Goal: Check status: Check status

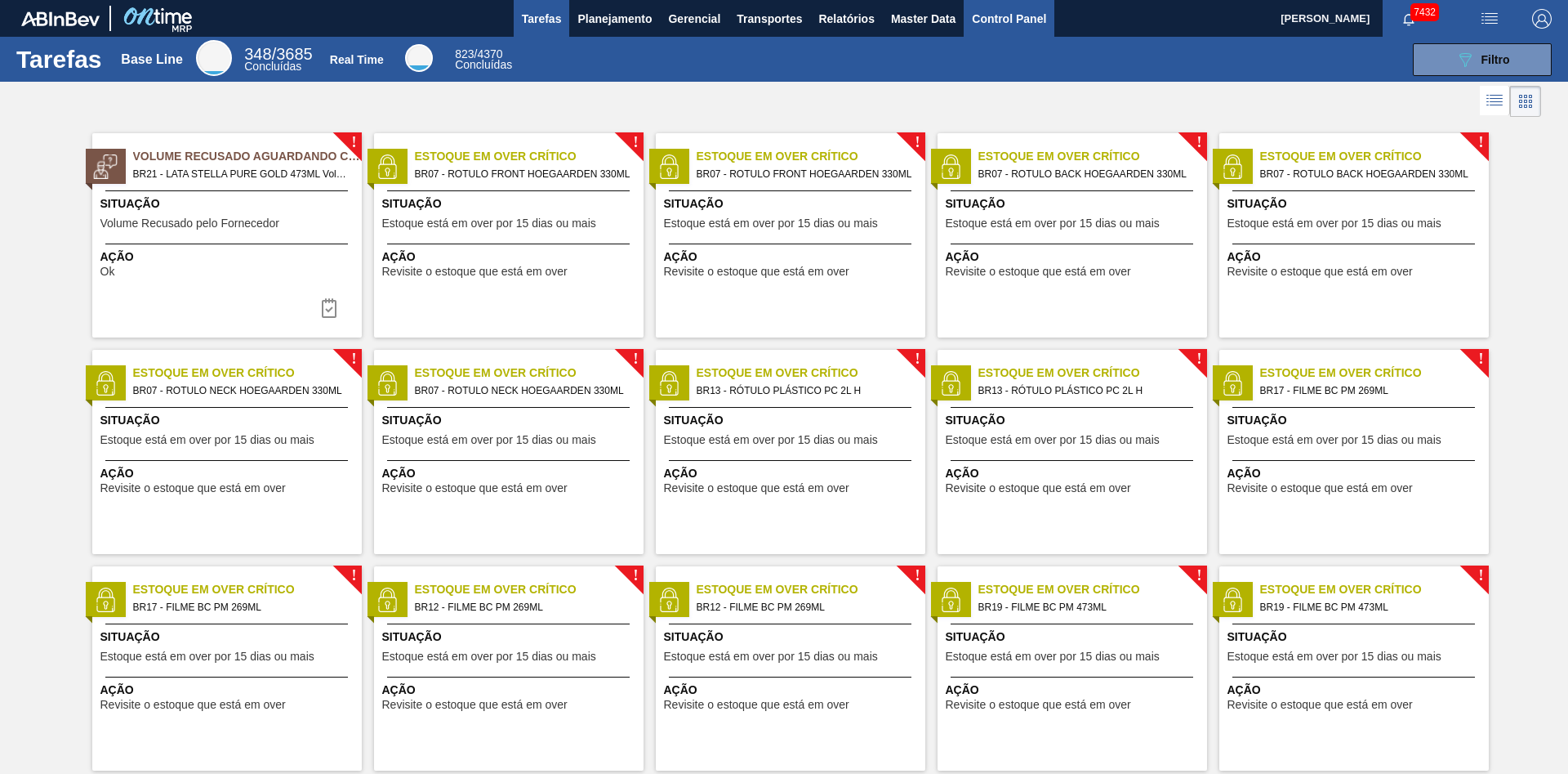
click at [1016, 18] on span "Control Panel" at bounding box center [1009, 19] width 74 height 20
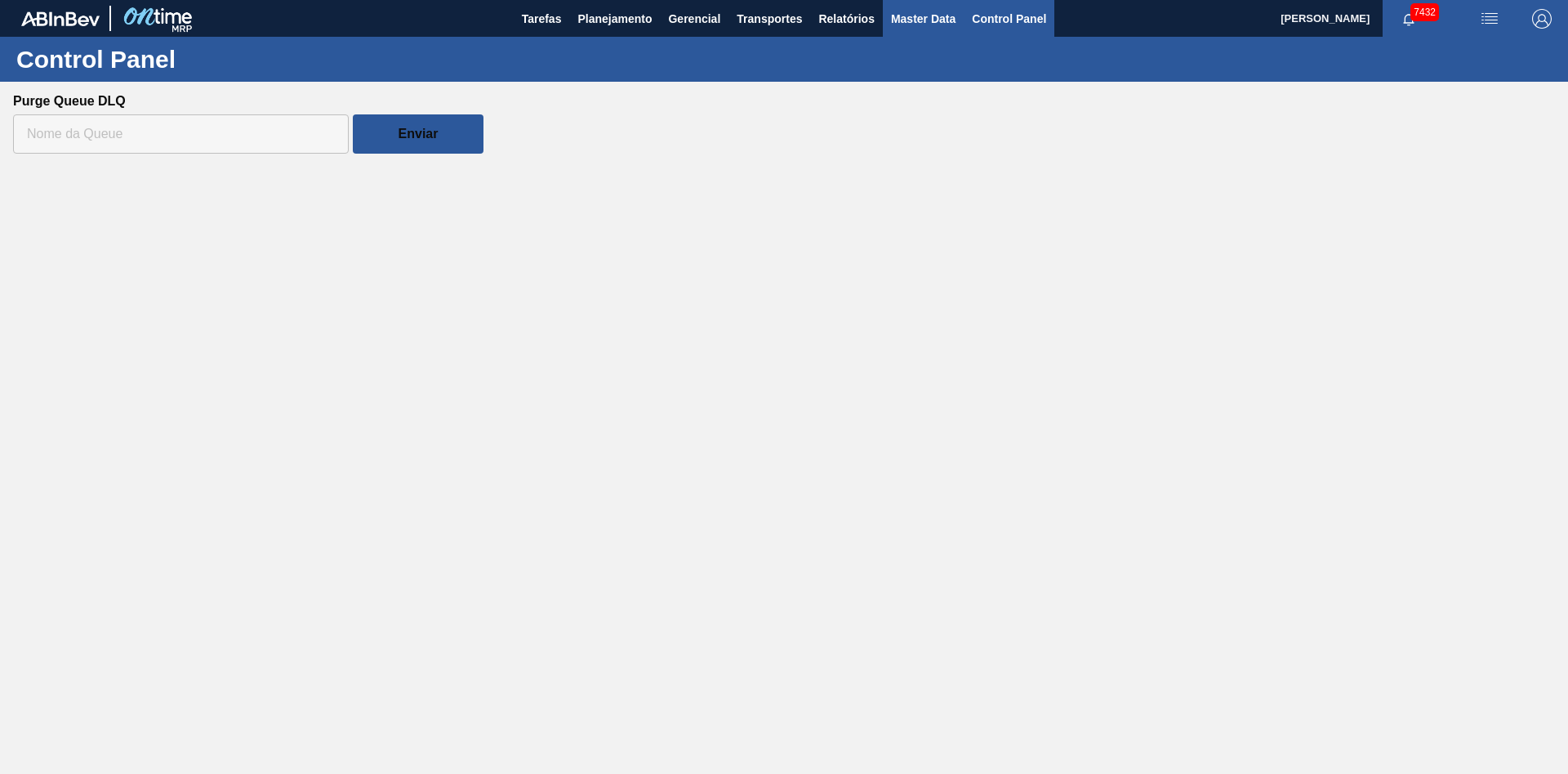
click at [941, 13] on span "Master Data" at bounding box center [923, 19] width 65 height 20
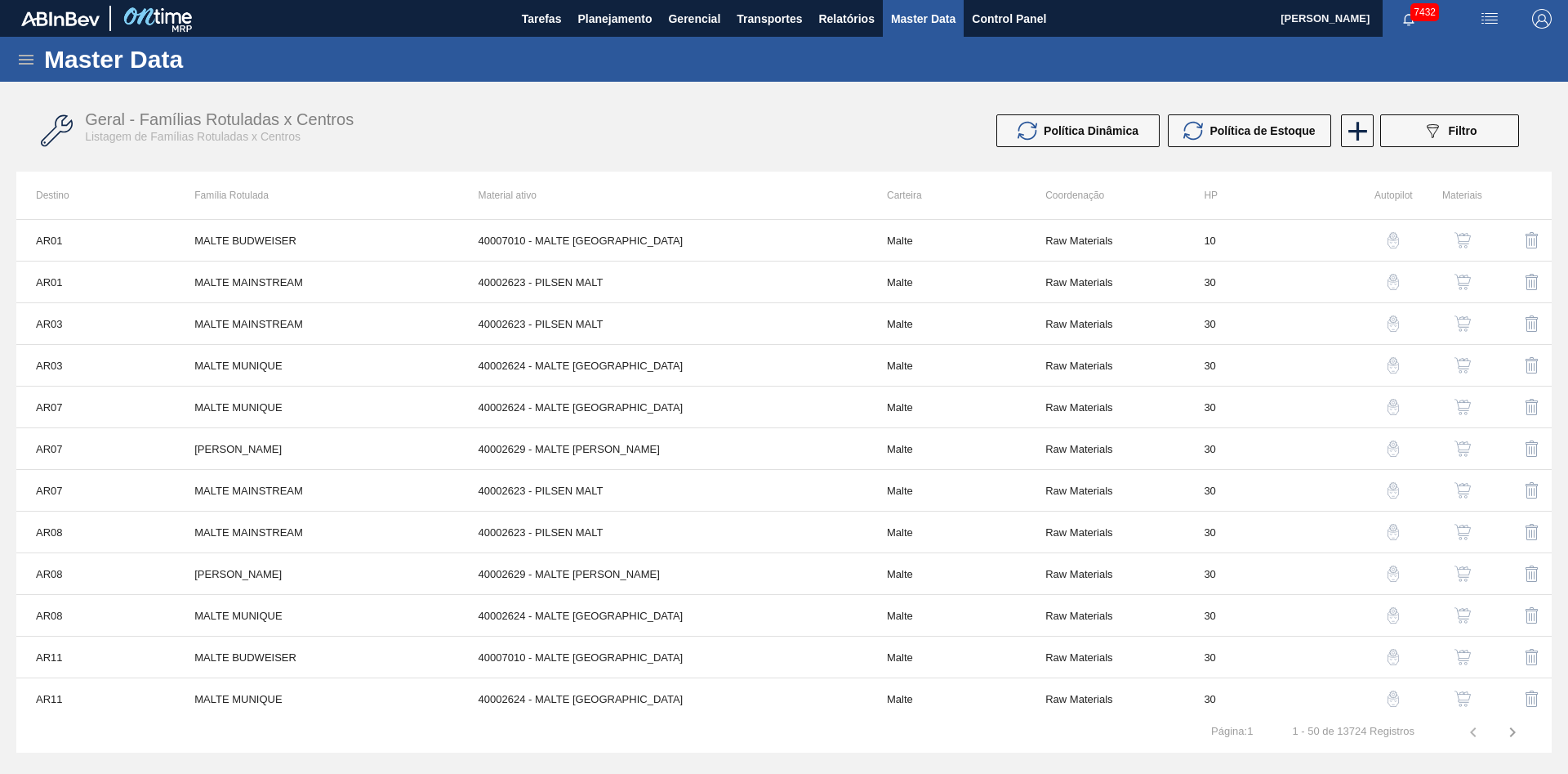
click at [26, 62] on icon at bounding box center [25, 59] width 20 height 20
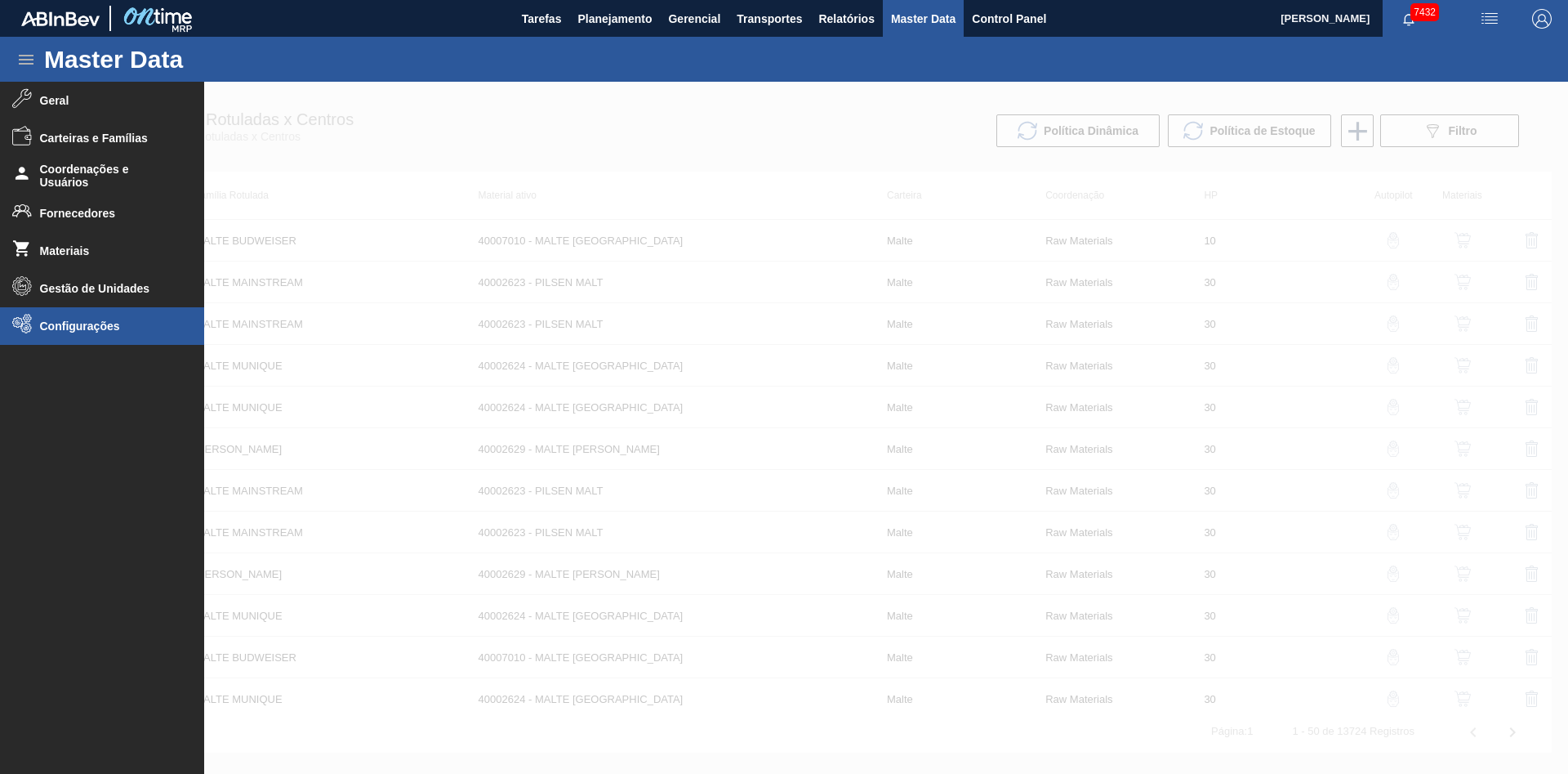
click at [127, 333] on li "Configurações" at bounding box center [102, 326] width 204 height 38
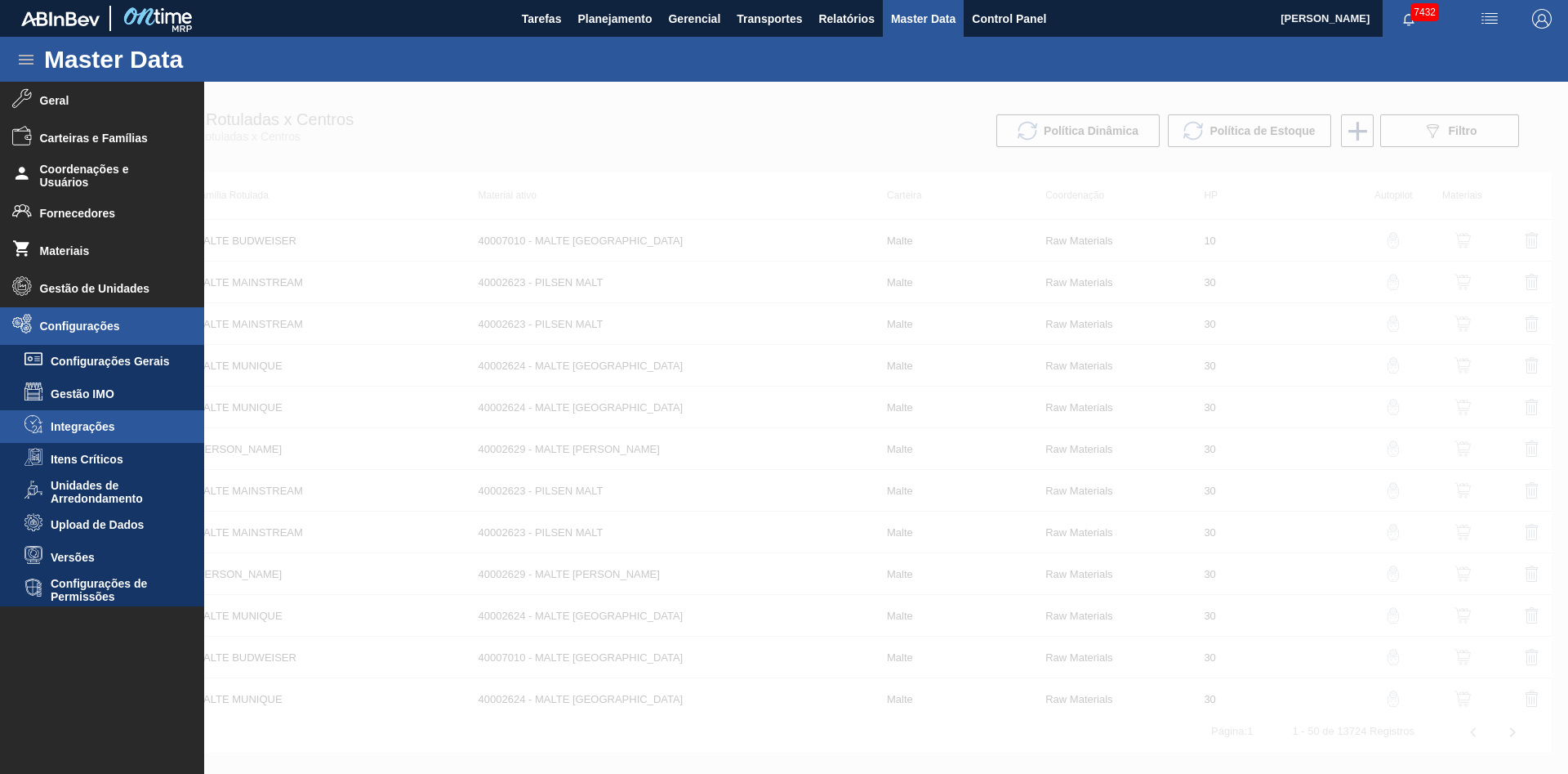
click at [110, 429] on span "Integrações" at bounding box center [114, 427] width 126 height 13
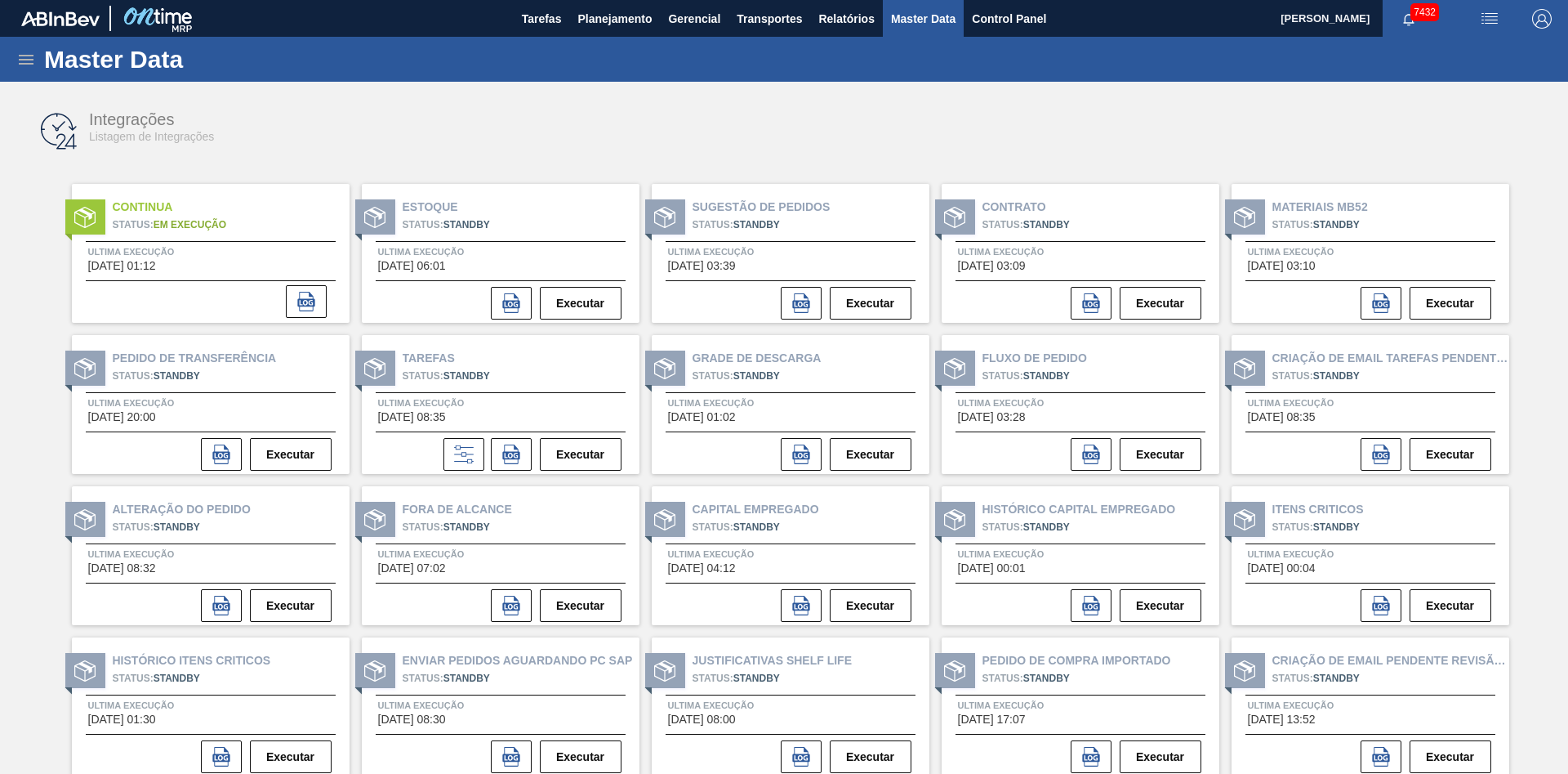
click at [204, 273] on div "Continua Status: Em Execução Ultima Execução [DATE] 01:12" at bounding box center [210, 253] width 278 height 139
click at [302, 296] on icon at bounding box center [306, 301] width 20 height 20
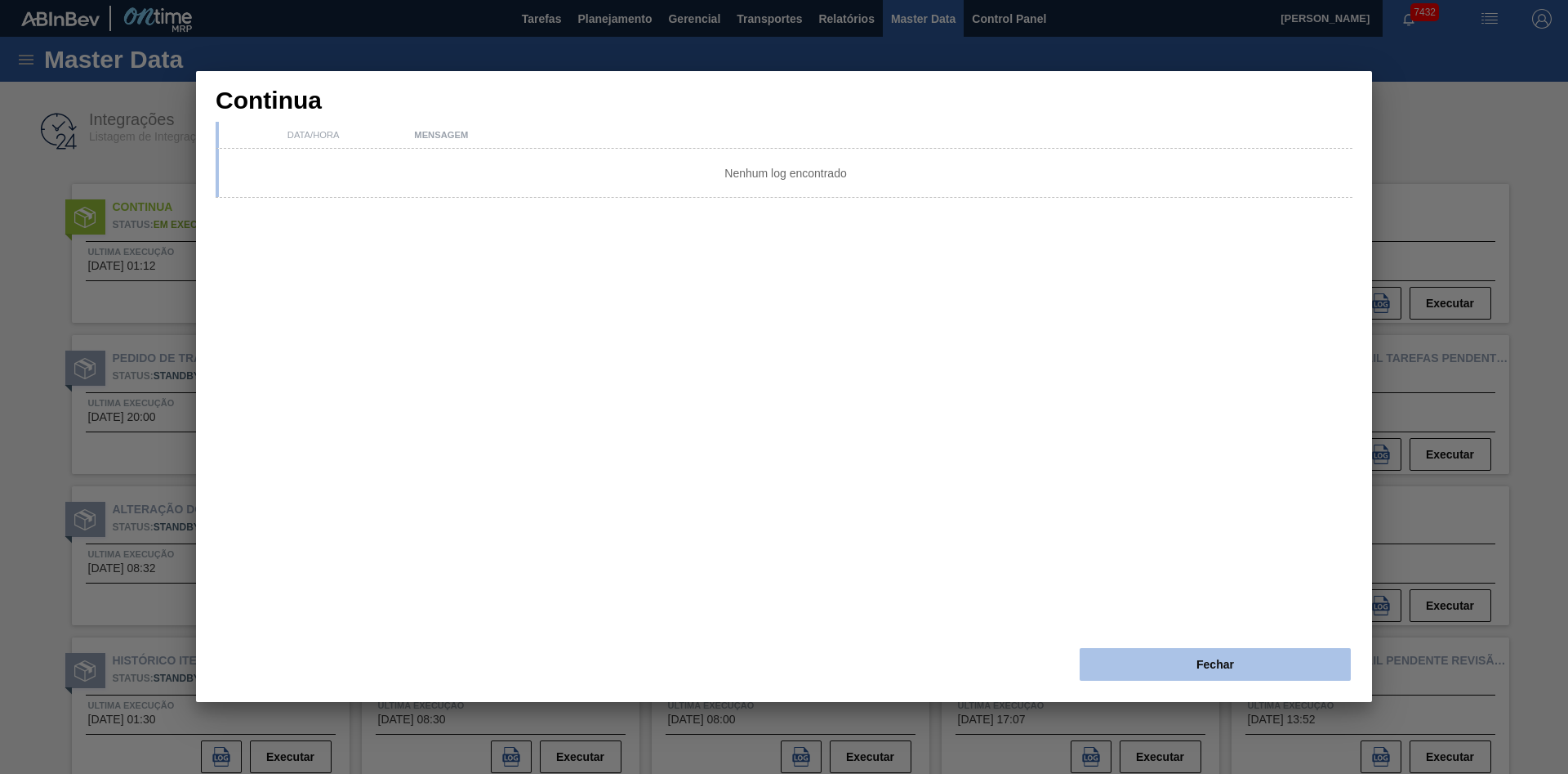
click at [1160, 659] on button "Fechar" at bounding box center [1215, 664] width 271 height 33
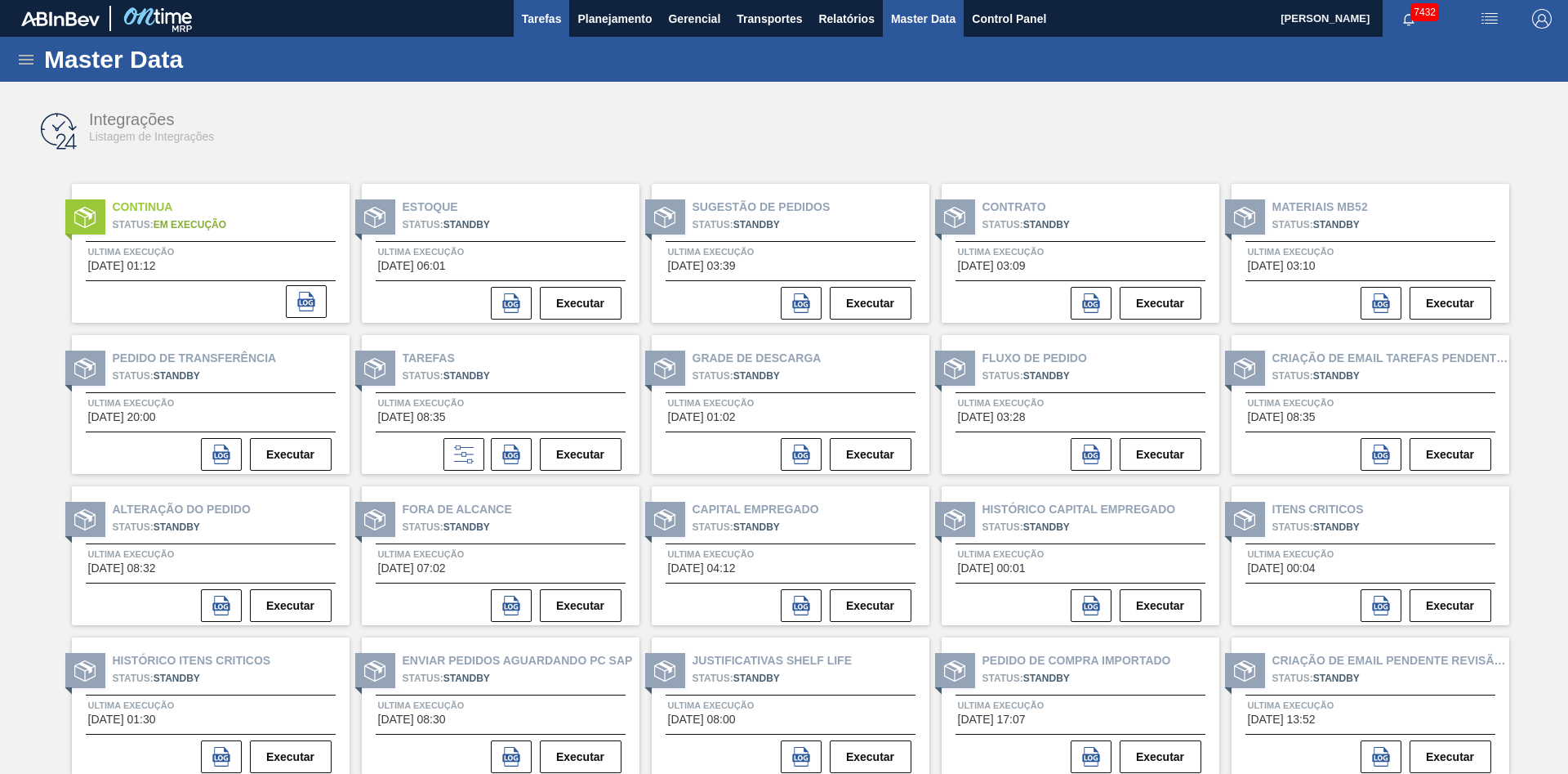
click at [545, 21] on span "Tarefas" at bounding box center [542, 19] width 40 height 20
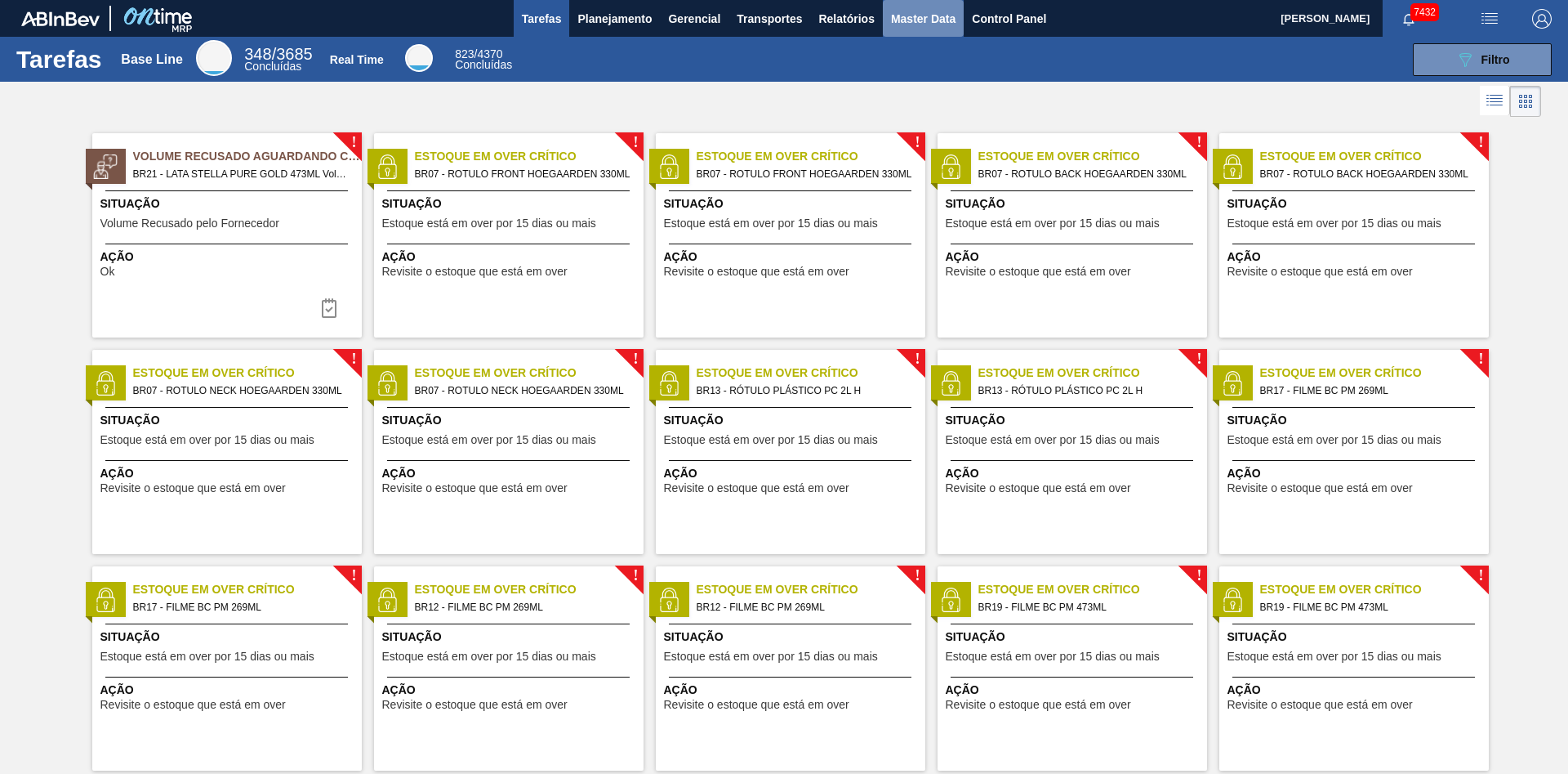
click at [933, 23] on span "Master Data" at bounding box center [923, 19] width 65 height 20
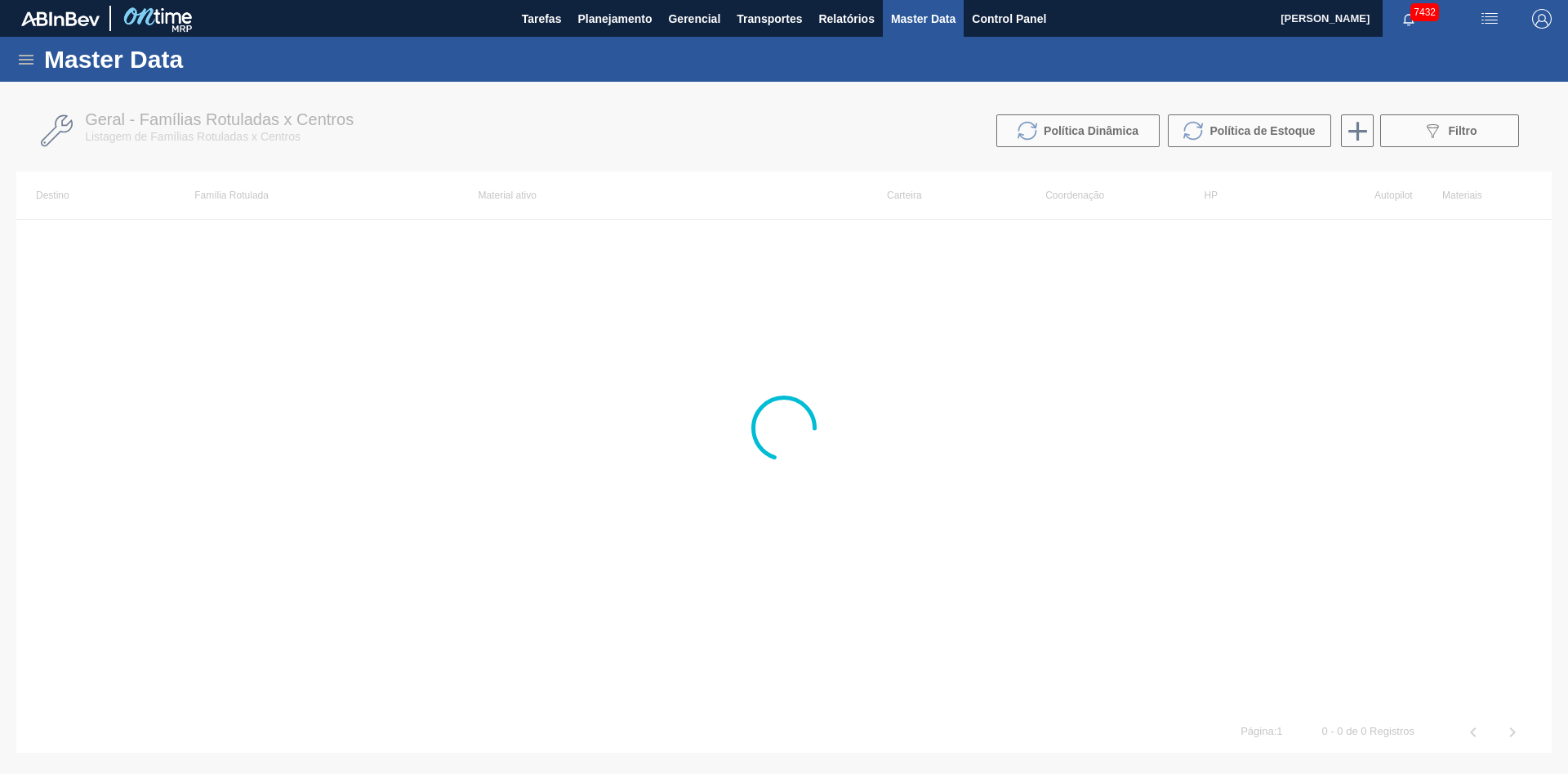
click at [14, 58] on div "Master Data" at bounding box center [784, 59] width 1568 height 45
click at [29, 63] on icon at bounding box center [26, 59] width 15 height 9
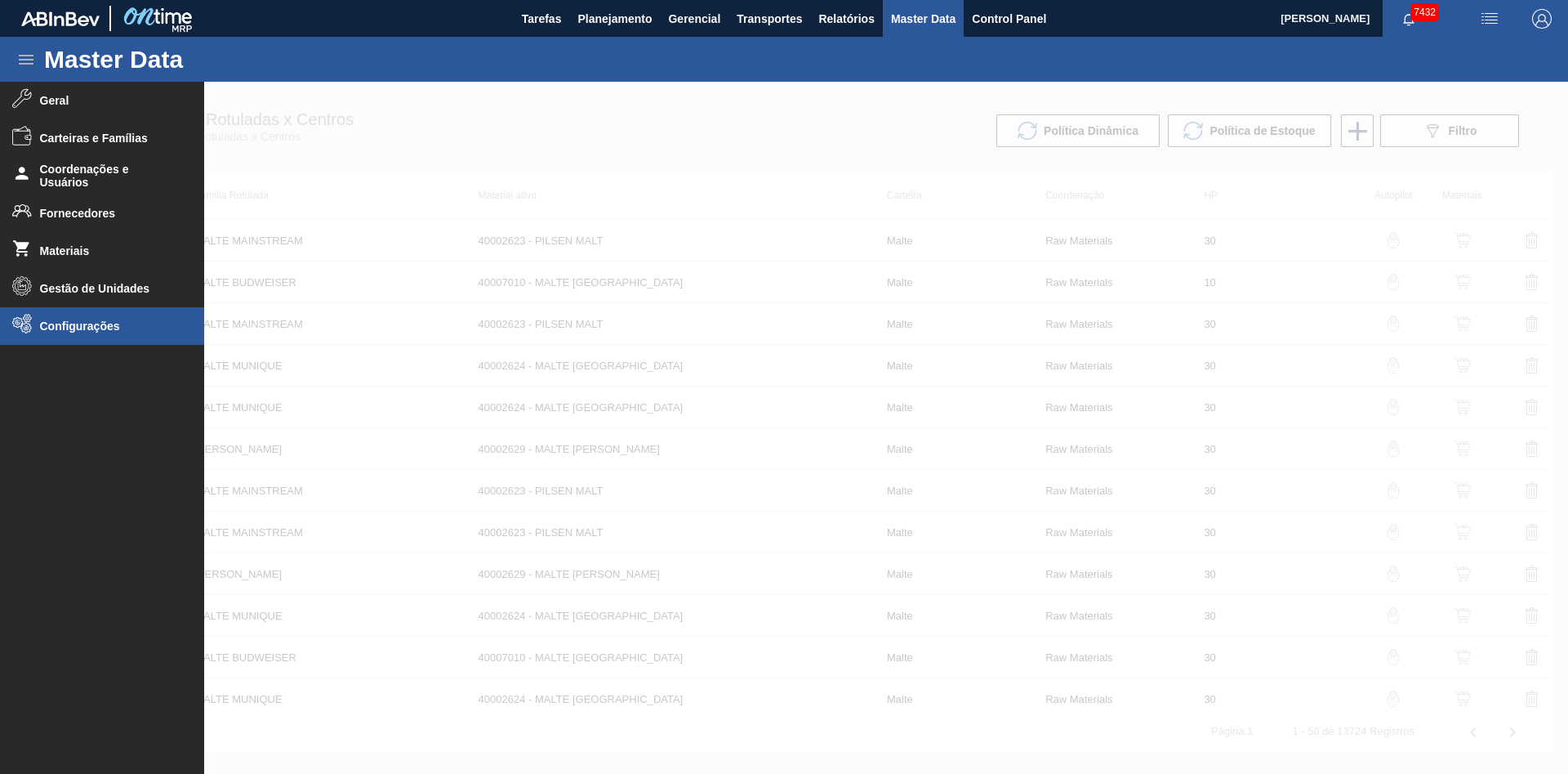
click at [102, 333] on li "Configurações" at bounding box center [102, 326] width 204 height 38
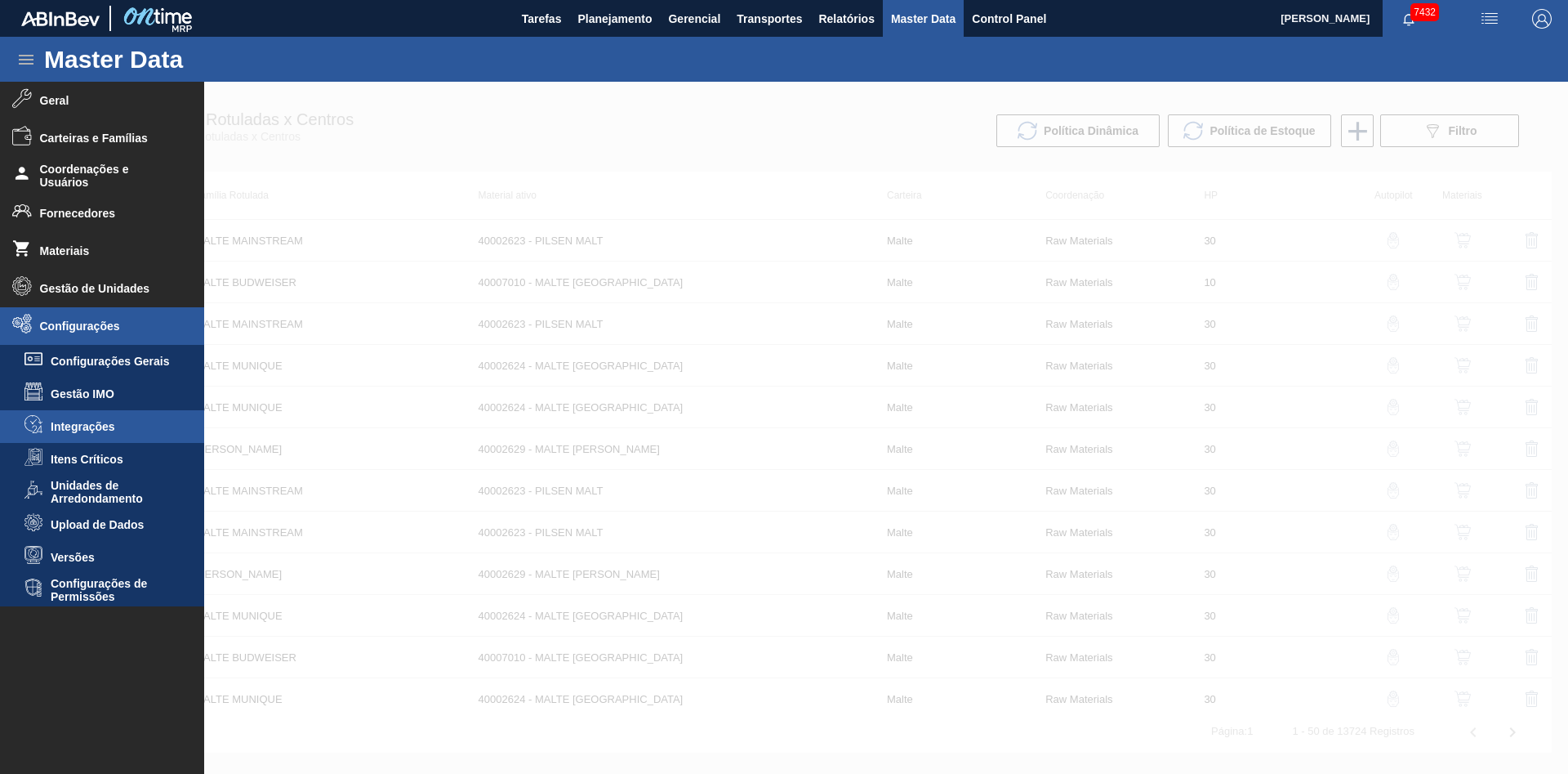
click at [105, 429] on span "Integrações" at bounding box center [114, 427] width 126 height 13
